Goal: Understand process/instructions: Learn how to perform a task or action

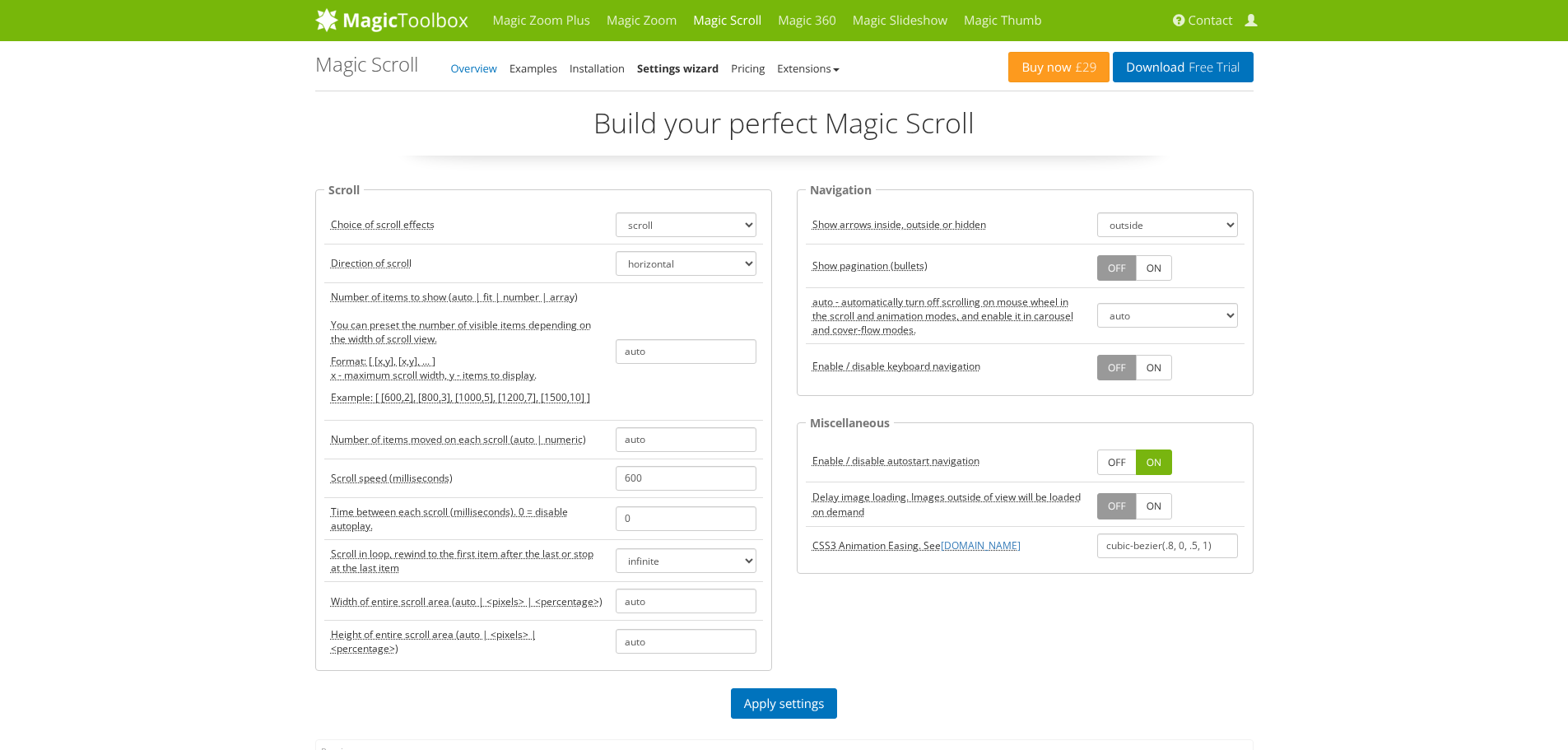
click at [484, 71] on link "Overview" at bounding box center [475, 68] width 46 height 15
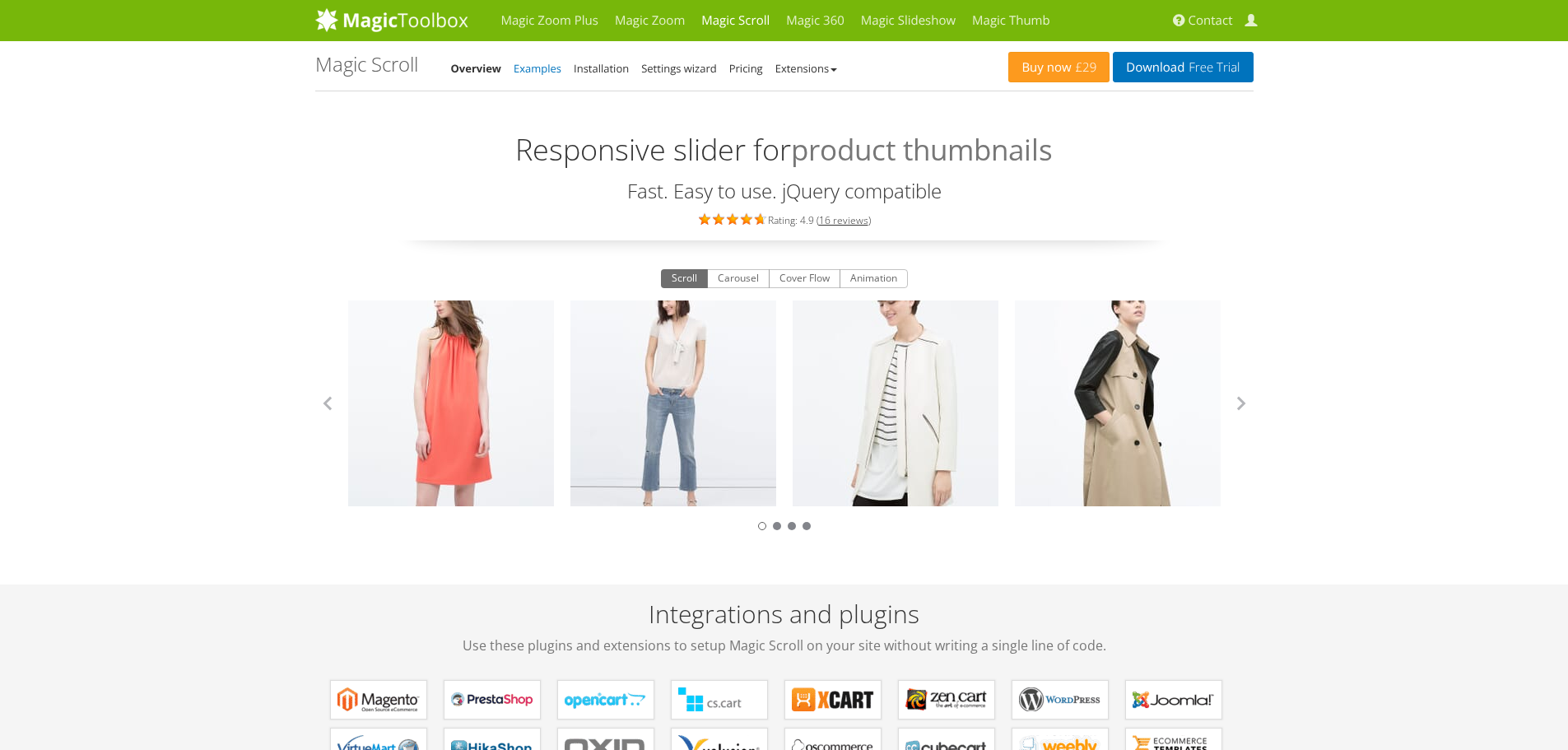
click at [540, 72] on link "Examples" at bounding box center [537, 68] width 48 height 15
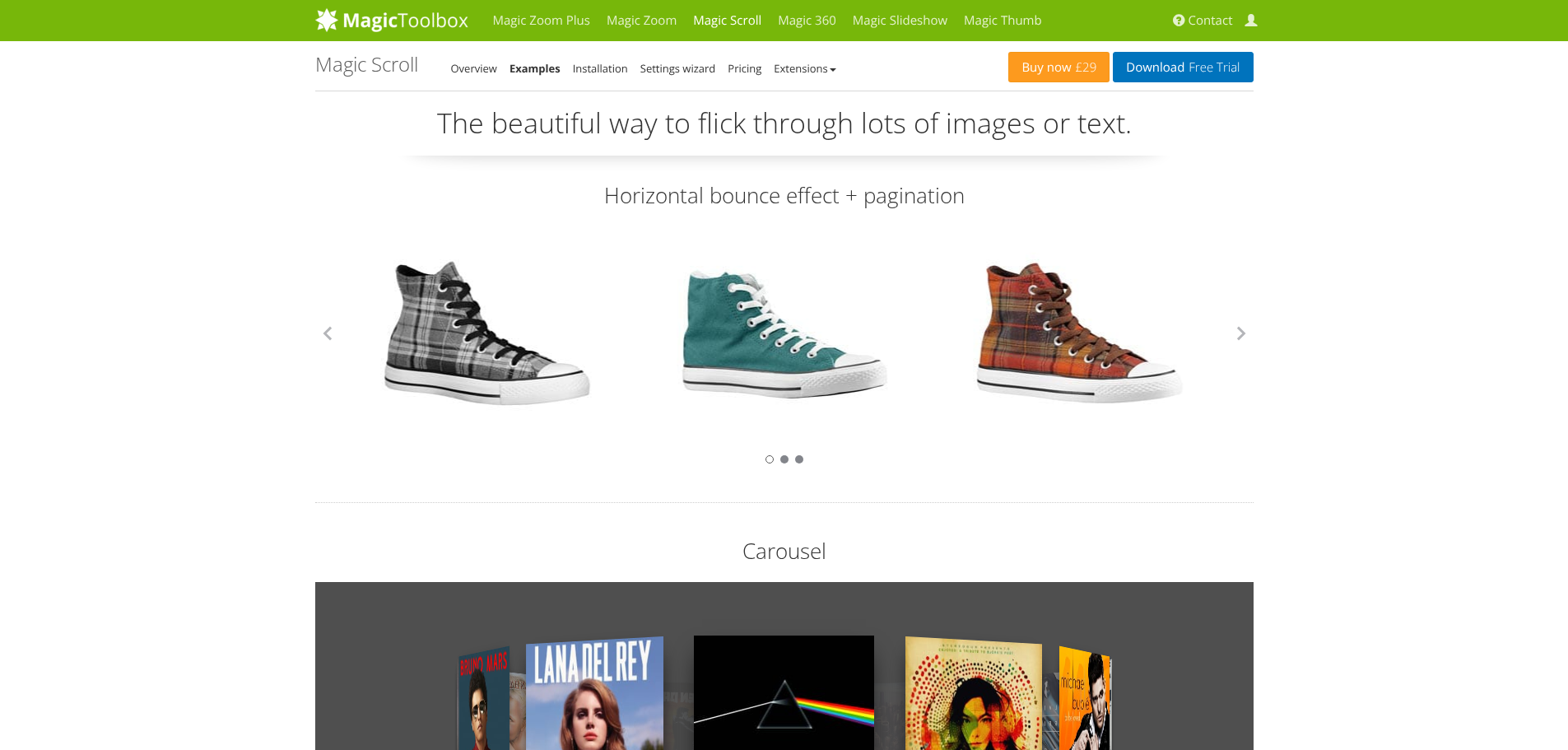
click at [785, 465] on div at bounding box center [784, 458] width 938 height 19
click at [786, 457] on div at bounding box center [784, 459] width 8 height 8
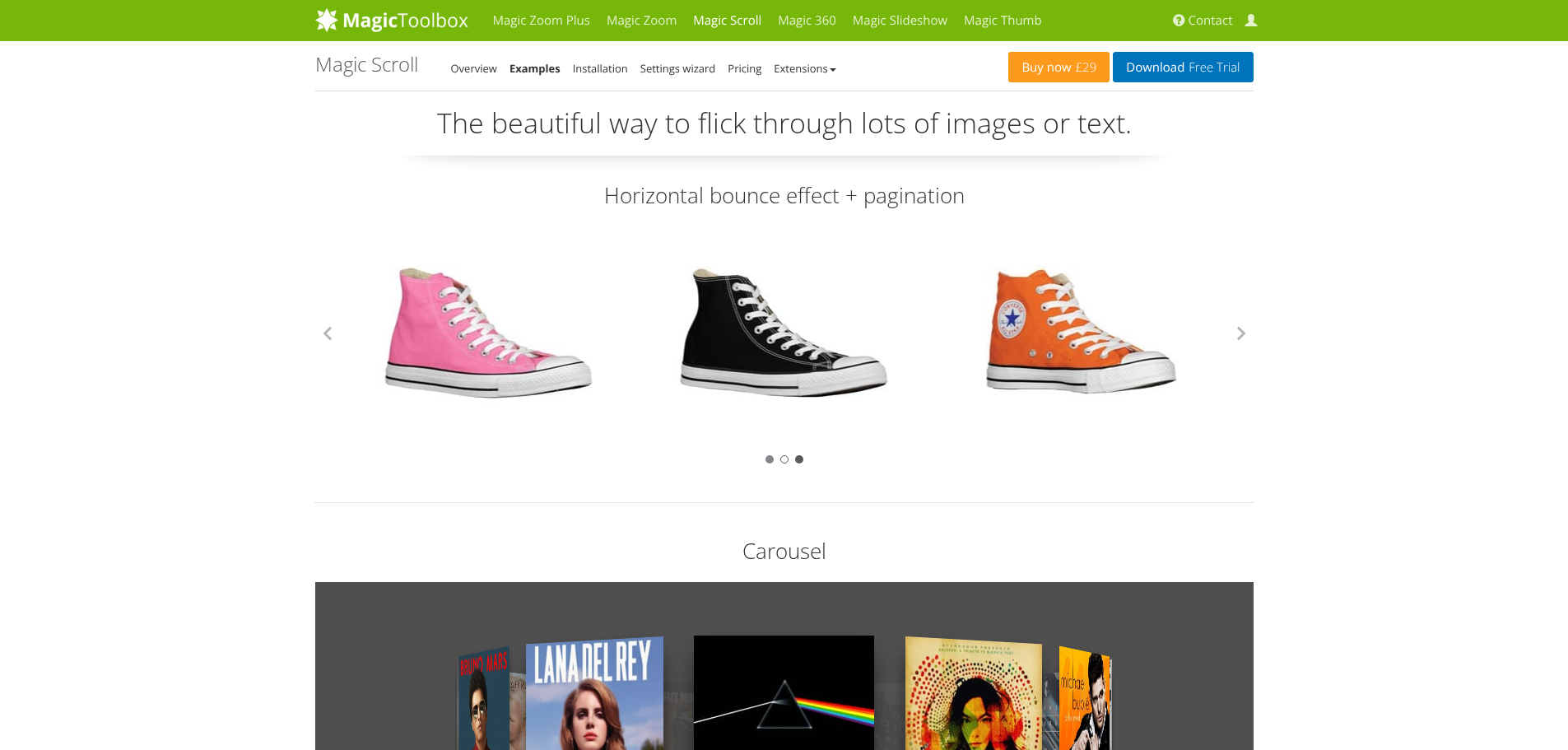
click at [798, 460] on div at bounding box center [799, 459] width 8 height 8
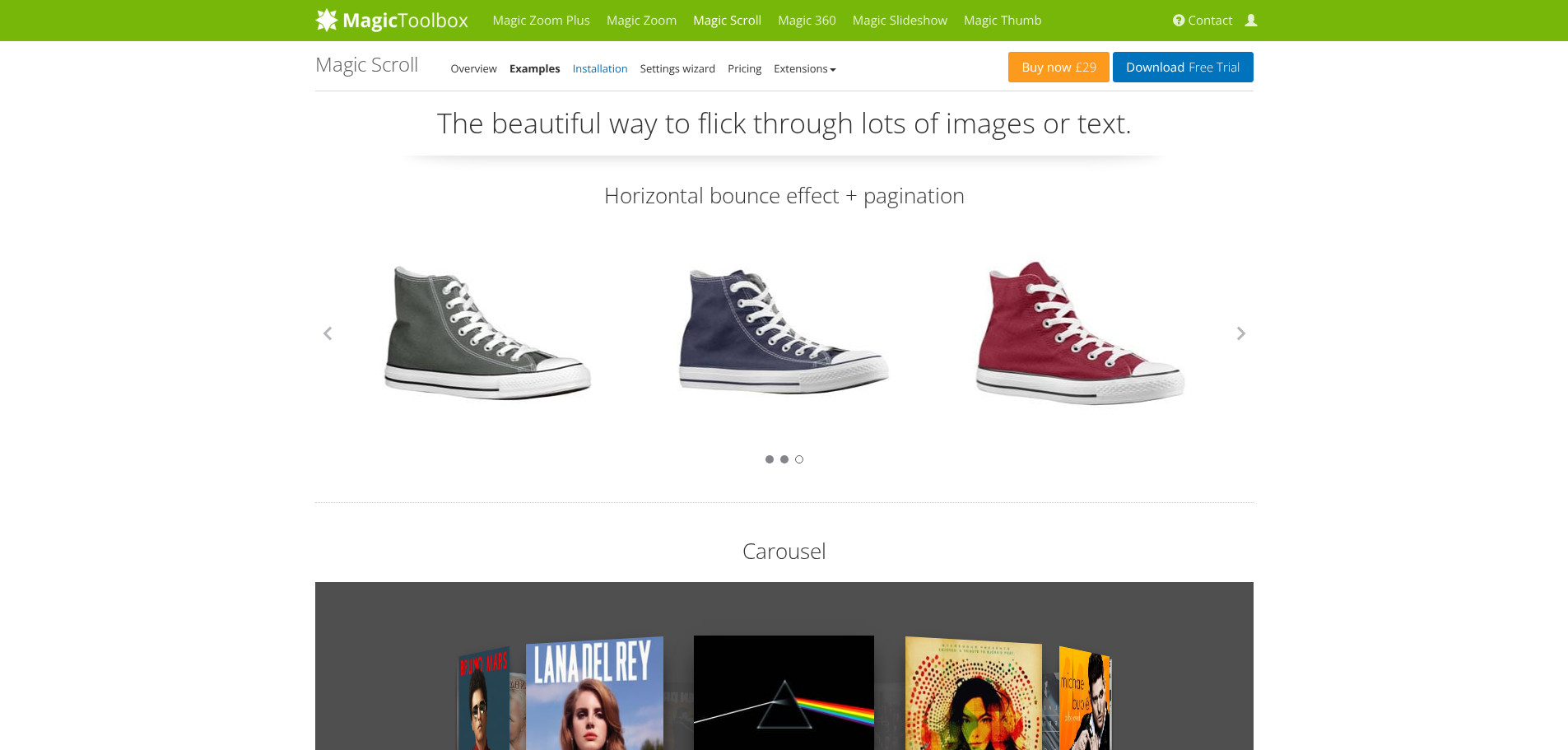
click at [612, 71] on link "Installation" at bounding box center [600, 68] width 55 height 15
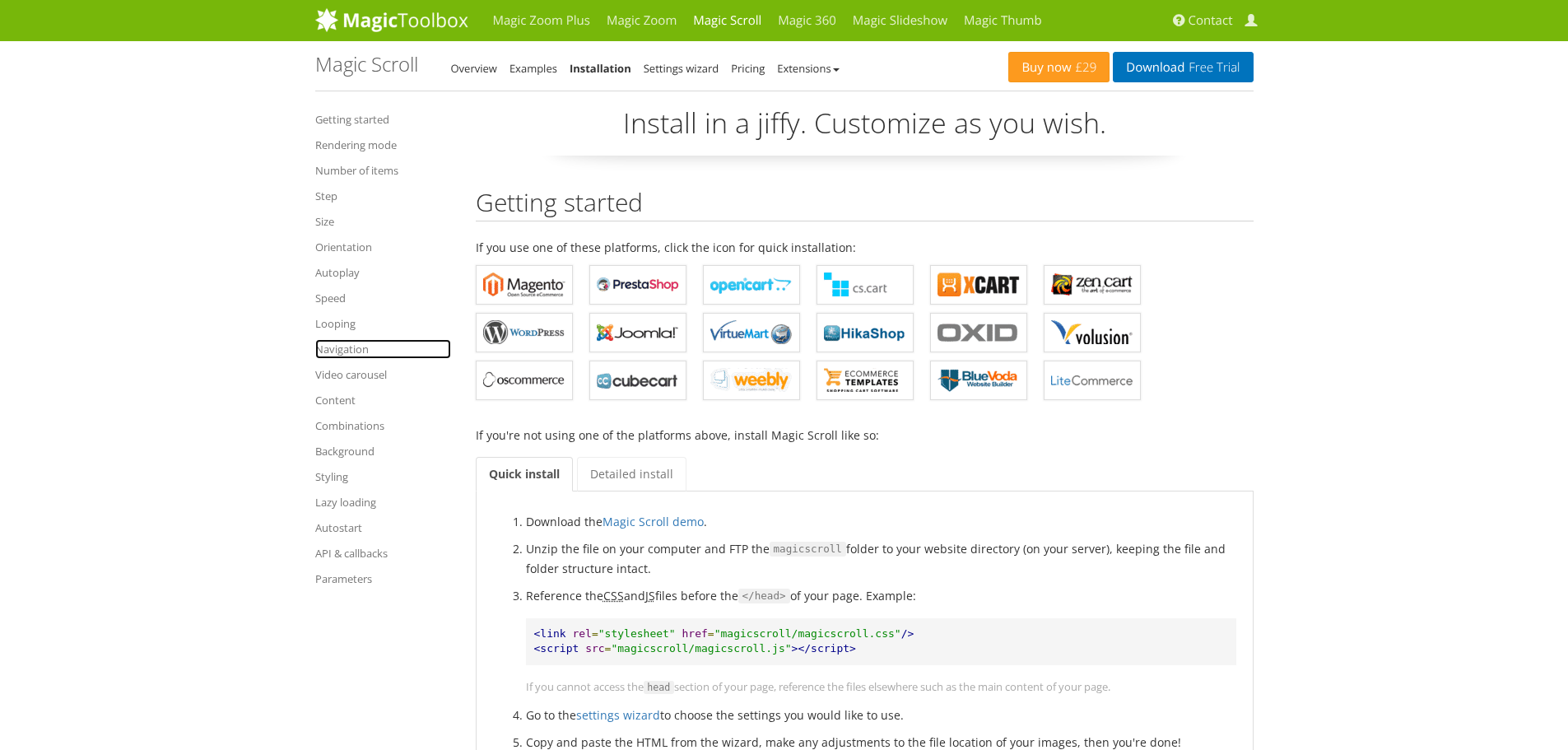
click at [345, 351] on link "Navigation" at bounding box center [382, 348] width 136 height 19
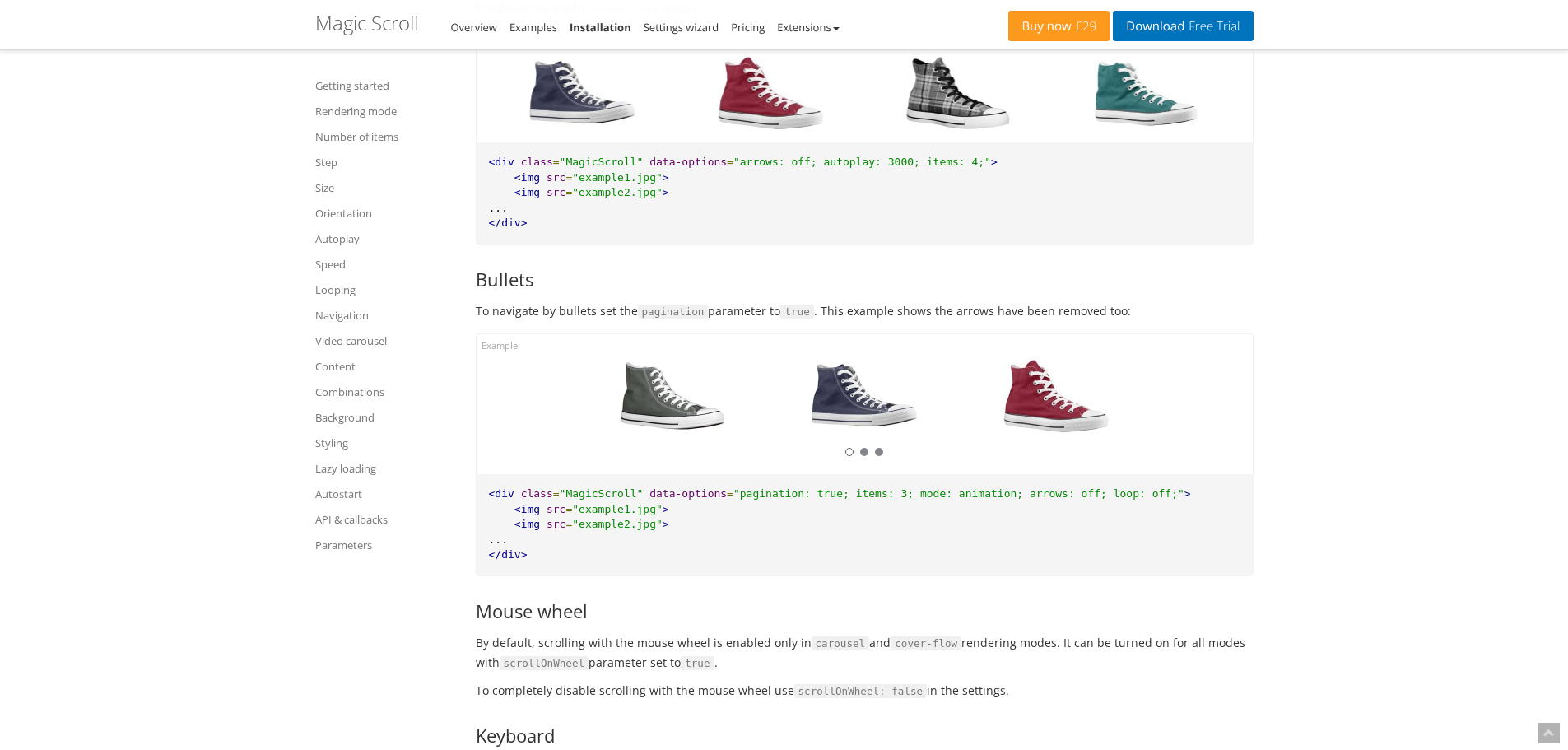
scroll to position [7425, 0]
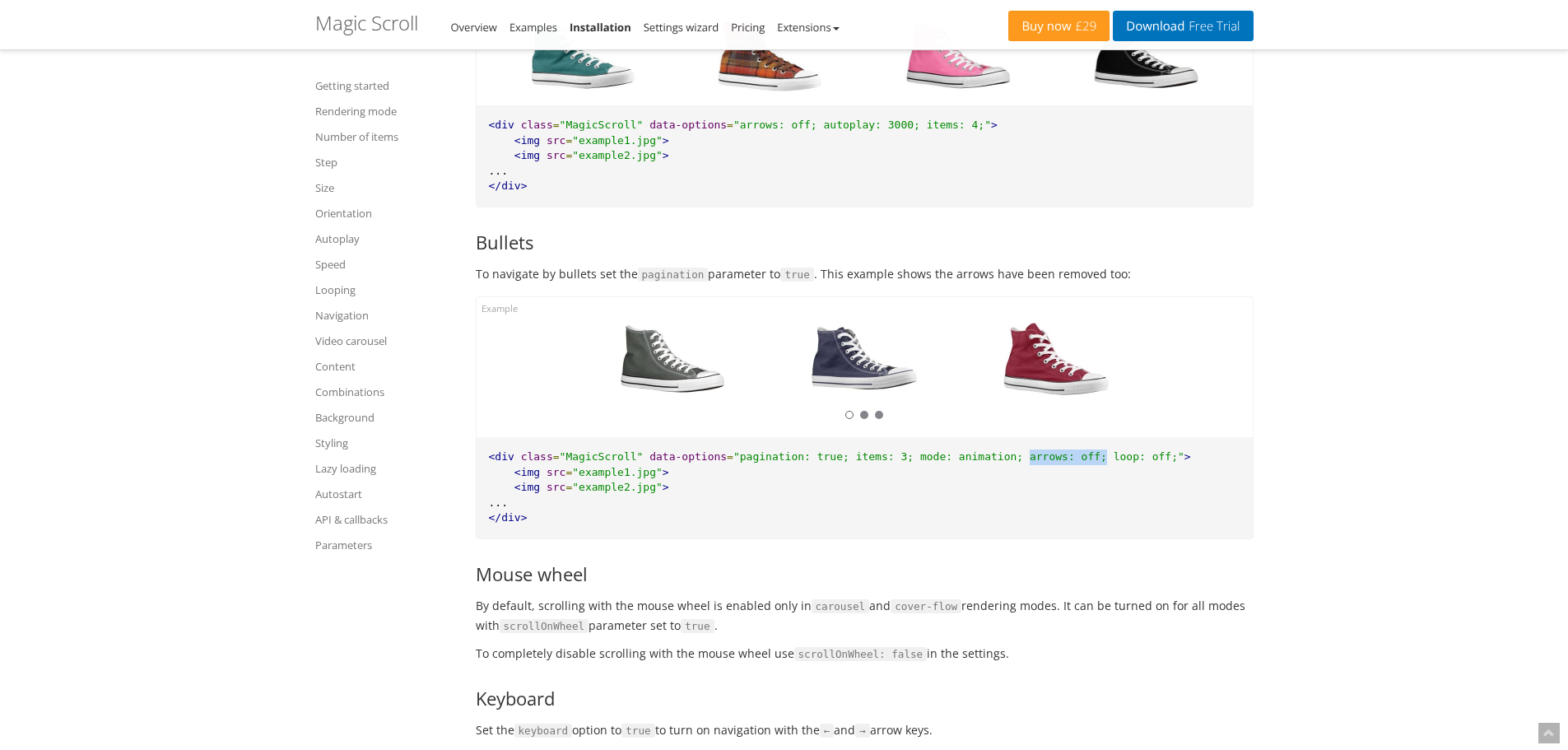
drag, startPoint x: 982, startPoint y: 458, endPoint x: 1053, endPoint y: 455, distance: 71.1
click at [1053, 455] on span ""pagination: true; items: 3; mode: animation; arrows: off; loop: off;"" at bounding box center [959, 456] width 452 height 12
copy span "arrows: off;"
